Goal: Book appointment/travel/reservation

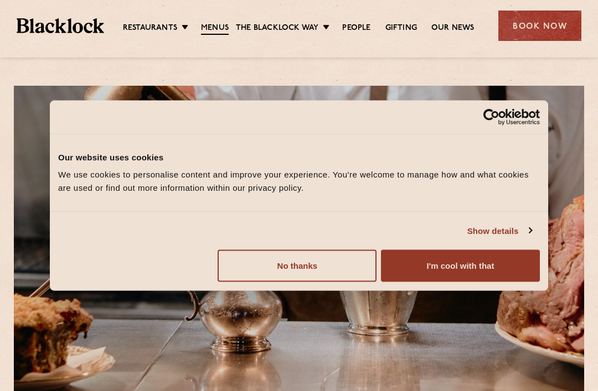
click at [507, 266] on button "I'm cool with that" at bounding box center [460, 266] width 159 height 32
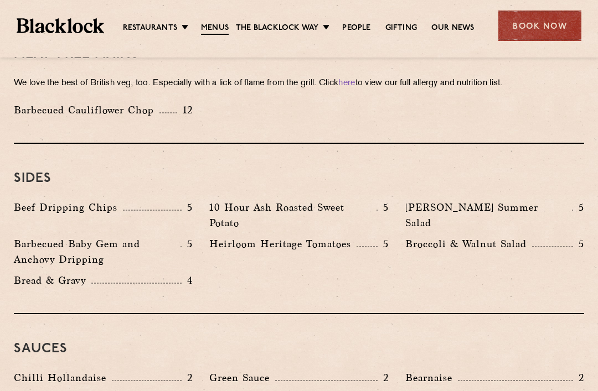
scroll to position [1612, 0]
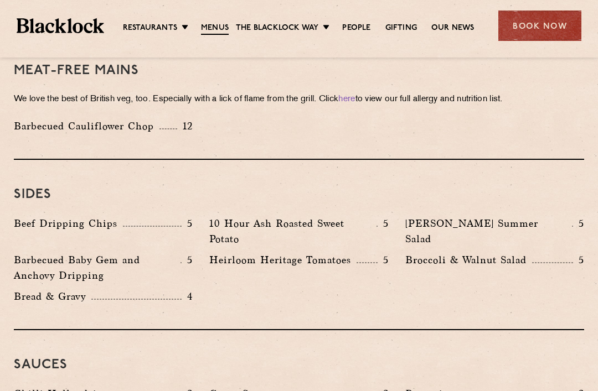
click at [551, 25] on div "Book Now" at bounding box center [539, 26] width 83 height 30
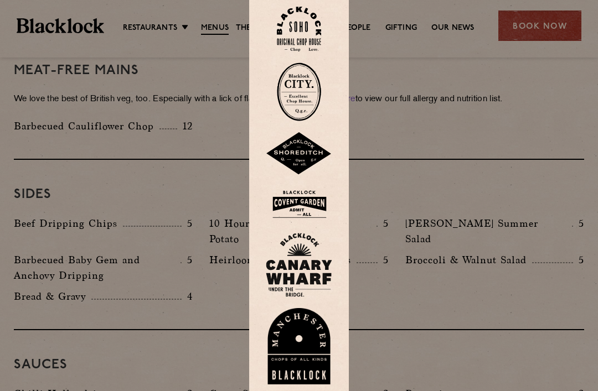
click at [310, 48] on img at bounding box center [299, 29] width 44 height 45
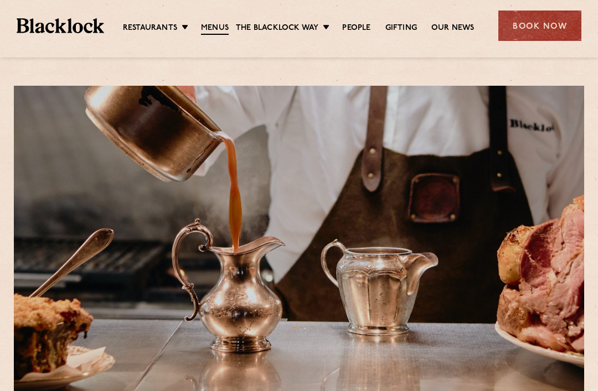
scroll to position [1648, 0]
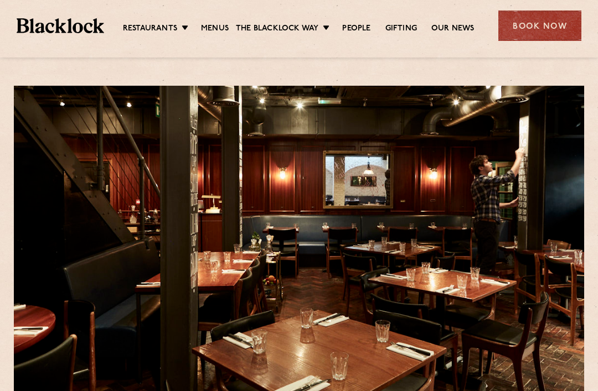
click at [545, 29] on div "Book Now" at bounding box center [539, 26] width 83 height 30
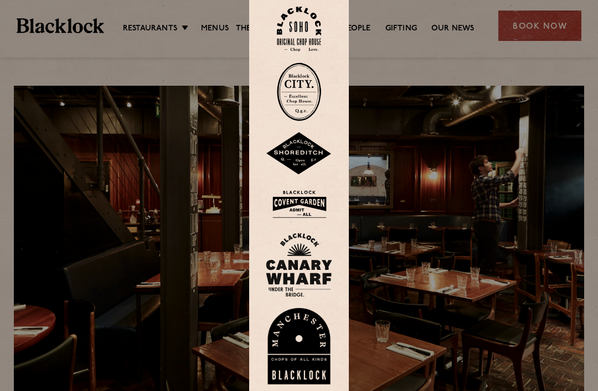
click at [304, 40] on img at bounding box center [299, 29] width 44 height 45
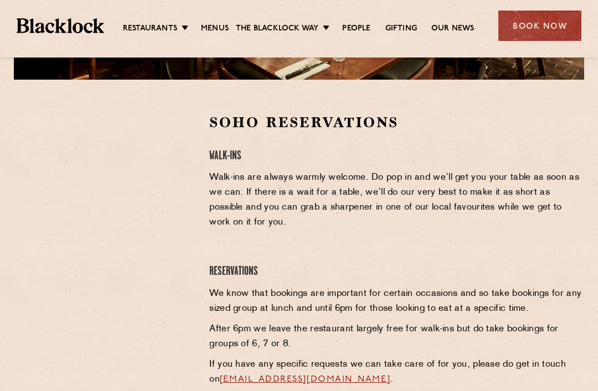
scroll to position [337, 0]
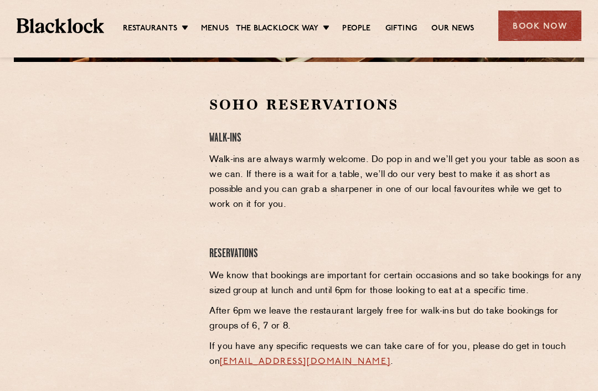
click at [214, 30] on link "Menus" at bounding box center [215, 28] width 28 height 11
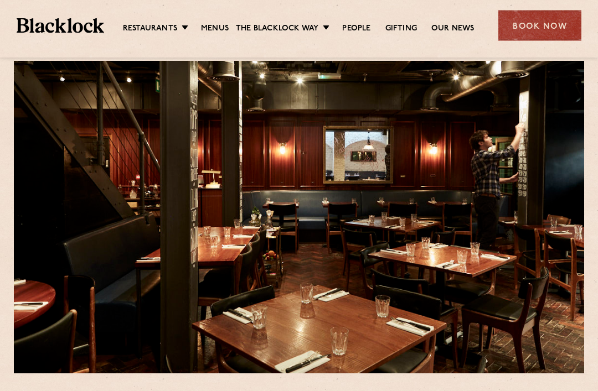
scroll to position [0, 0]
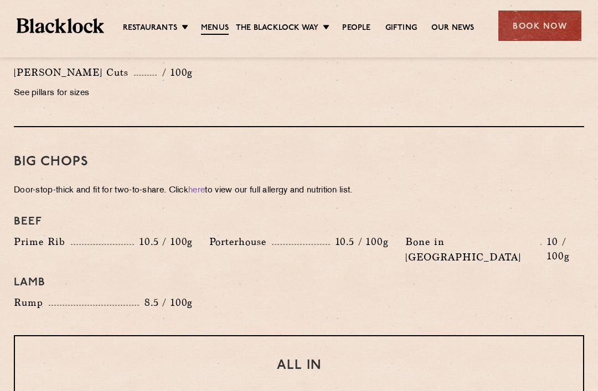
scroll to position [1162, 0]
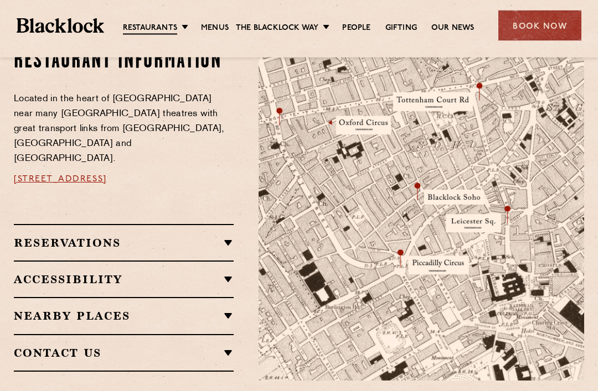
scroll to position [628, 0]
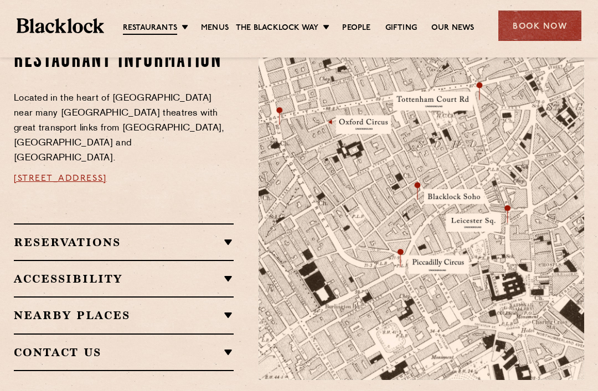
click at [241, 213] on div "Restaurant information Located in the heart of Soho near many West End theatres…" at bounding box center [128, 209] width 245 height 343
click at [225, 236] on h2 "Reservations" at bounding box center [124, 242] width 220 height 13
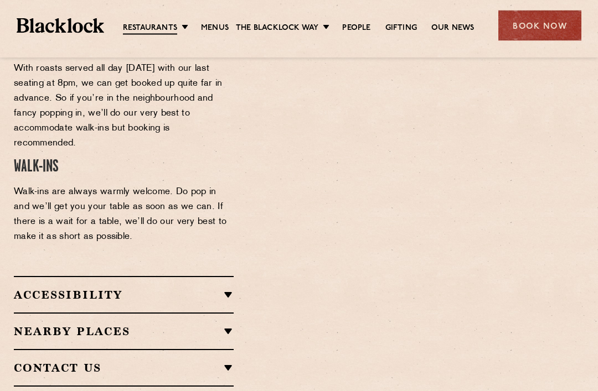
scroll to position [969, 0]
click at [229, 325] on h2 "Nearby Places" at bounding box center [124, 331] width 220 height 13
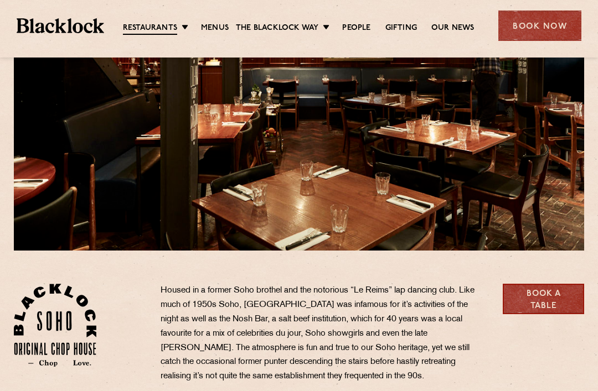
scroll to position [147, 0]
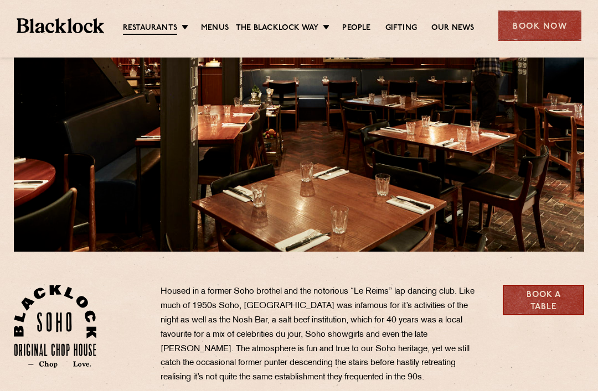
click at [355, 26] on link "People" at bounding box center [356, 28] width 28 height 11
click at [453, 28] on link "Our News" at bounding box center [452, 28] width 43 height 11
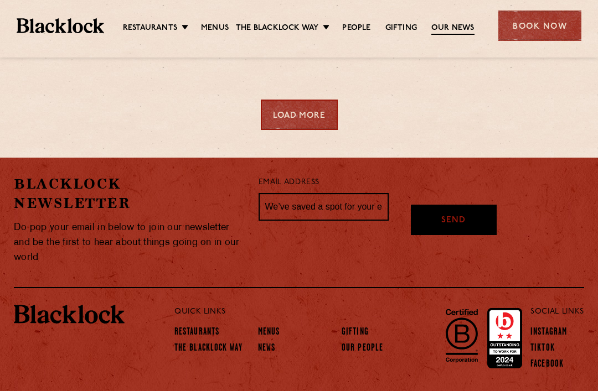
scroll to position [825, 0]
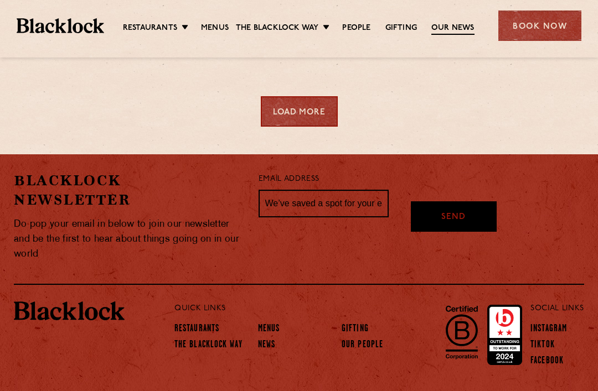
click at [269, 330] on link "Menus" at bounding box center [269, 329] width 22 height 11
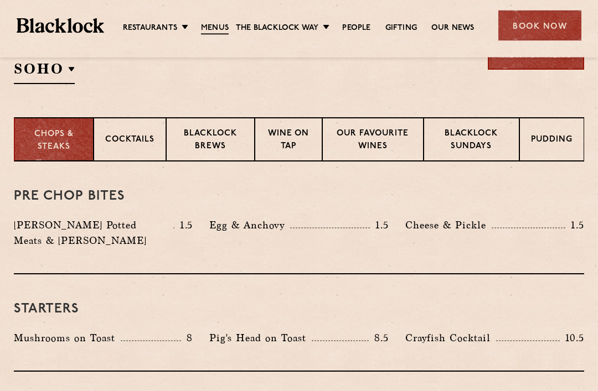
scroll to position [395, 0]
click at [143, 138] on p "Cocktails" at bounding box center [129, 141] width 49 height 14
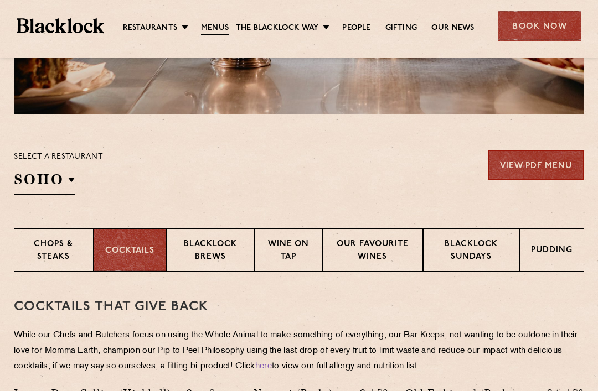
scroll to position [284, 0]
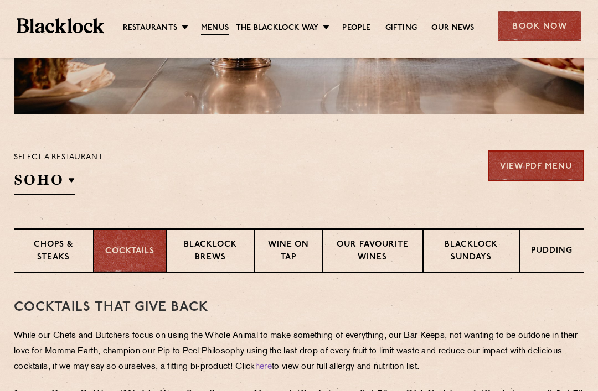
click at [70, 249] on p "Chops & Steaks" at bounding box center [53, 252] width 56 height 26
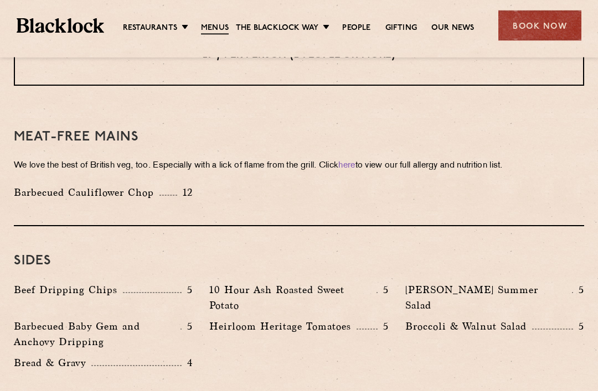
scroll to position [1544, 0]
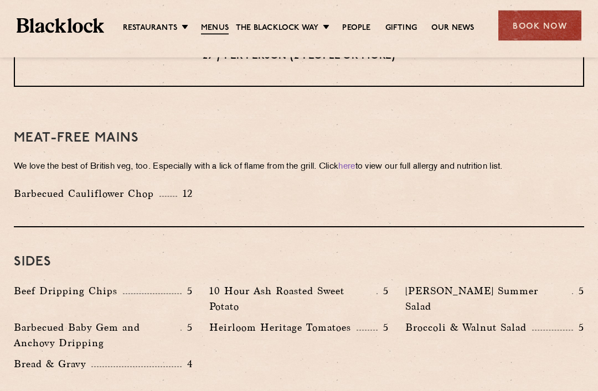
click at [112, 187] on p "Barbecued Cauliflower Chop" at bounding box center [87, 194] width 146 height 15
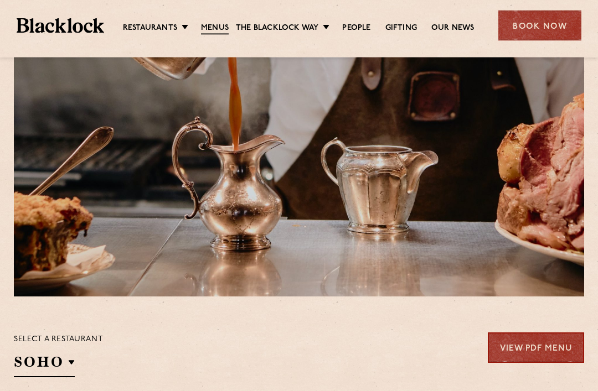
scroll to position [0, 0]
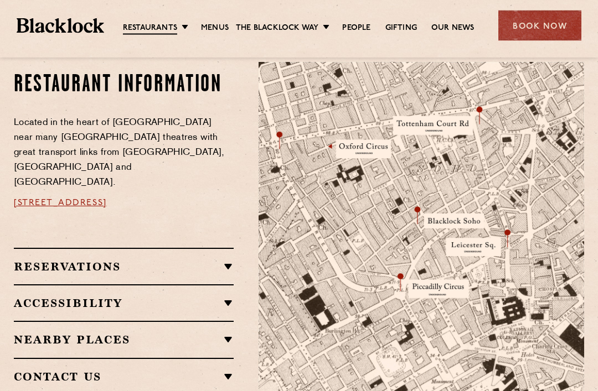
scroll to position [577, 0]
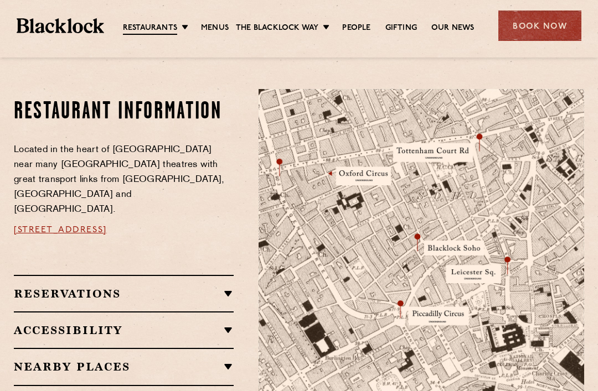
click at [227, 275] on div "Reservations RESERVATIONS We take reservations in Soho whilst always leaving a …" at bounding box center [124, 293] width 220 height 37
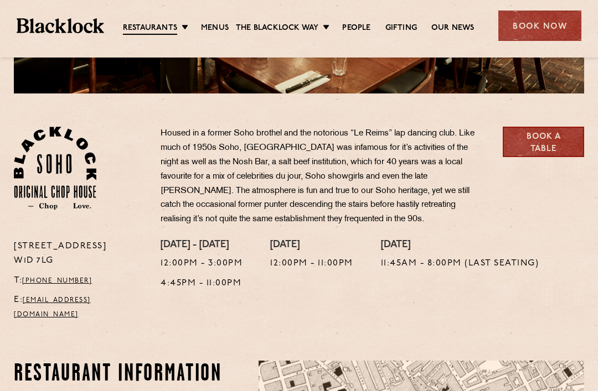
scroll to position [304, 0]
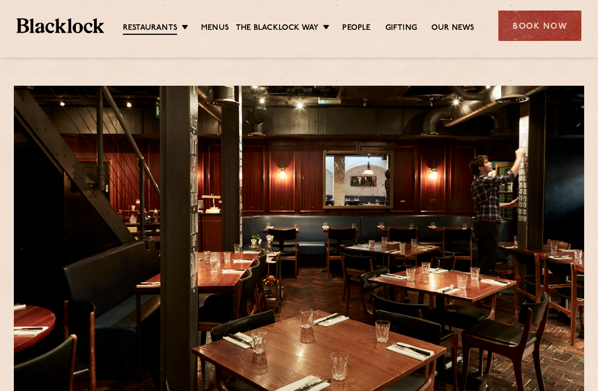
click at [558, 27] on div "Book Now" at bounding box center [539, 26] width 83 height 30
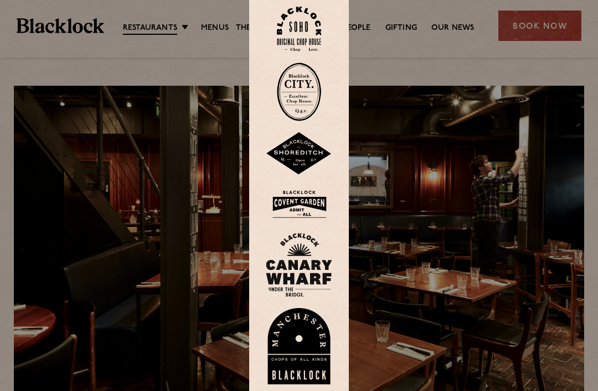
click at [310, 44] on img at bounding box center [299, 29] width 44 height 45
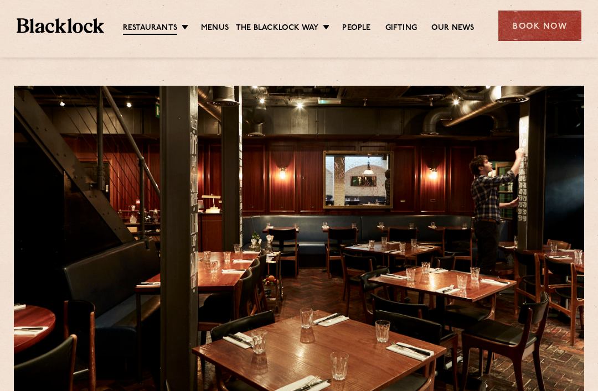
click at [0, 0] on link "Soho" at bounding box center [0, 0] width 0 height 0
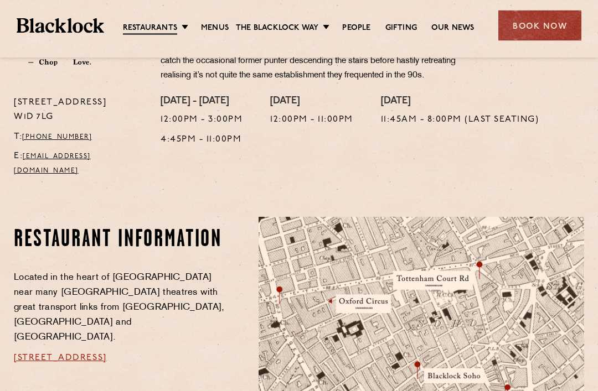
scroll to position [449, 0]
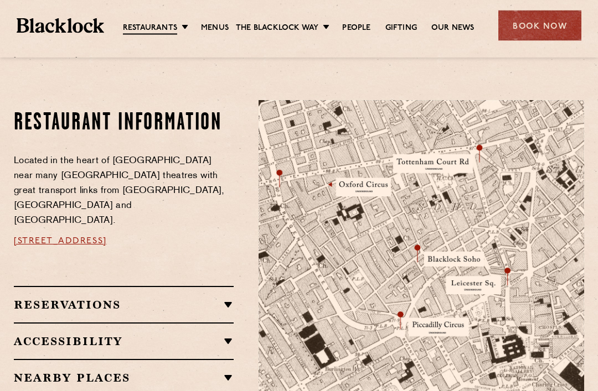
click at [230, 299] on h2 "Reservations" at bounding box center [124, 305] width 220 height 13
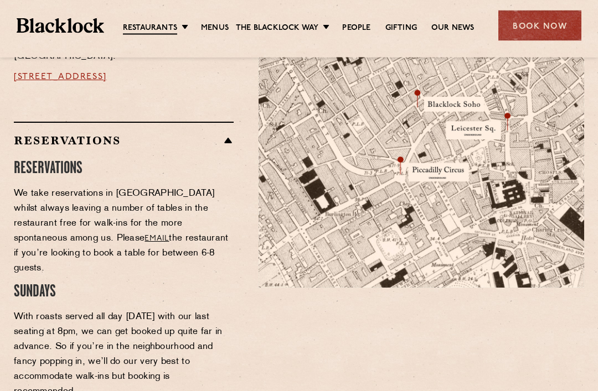
scroll to position [721, 0]
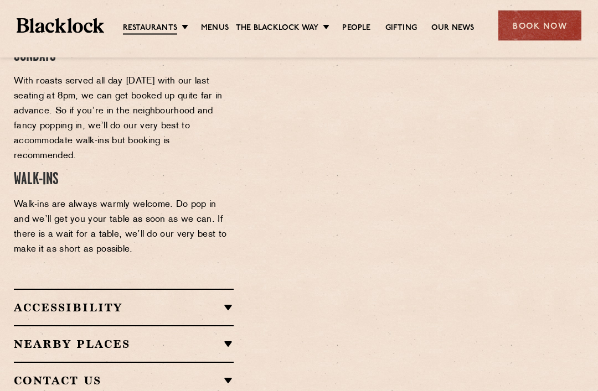
click at [226, 375] on h2 "Contact Us" at bounding box center [124, 381] width 220 height 13
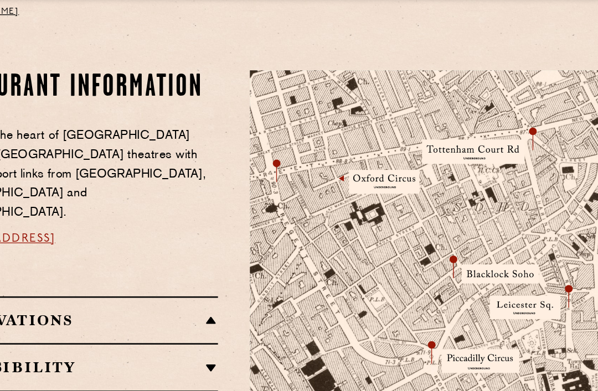
scroll to position [554, 0]
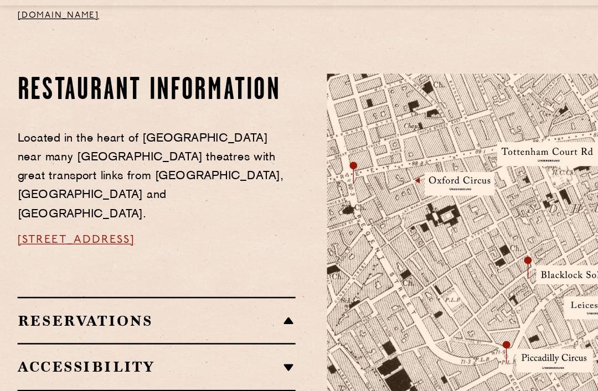
click at [107, 239] on link "[STREET_ADDRESS]" at bounding box center [60, 243] width 93 height 9
